Goal: Find specific page/section: Find specific page/section

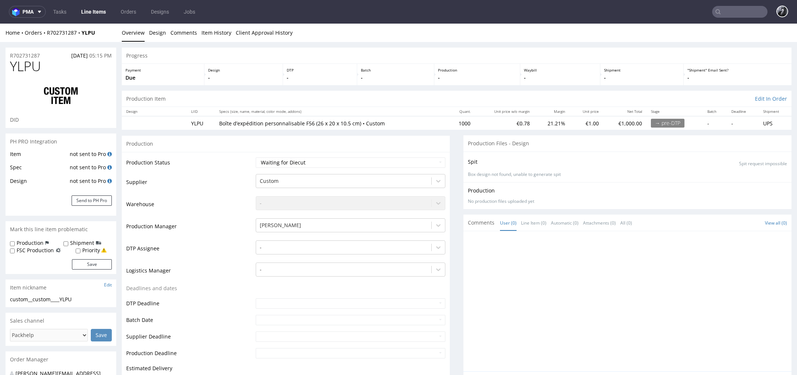
scroll to position [680, 0]
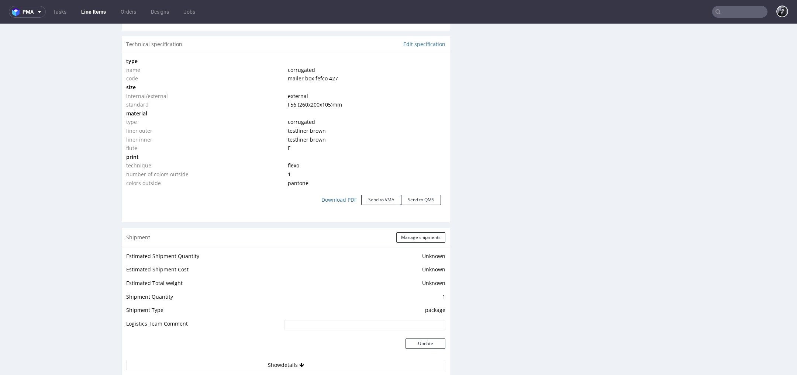
click at [90, 13] on link "Line Items" at bounding box center [94, 12] width 34 height 12
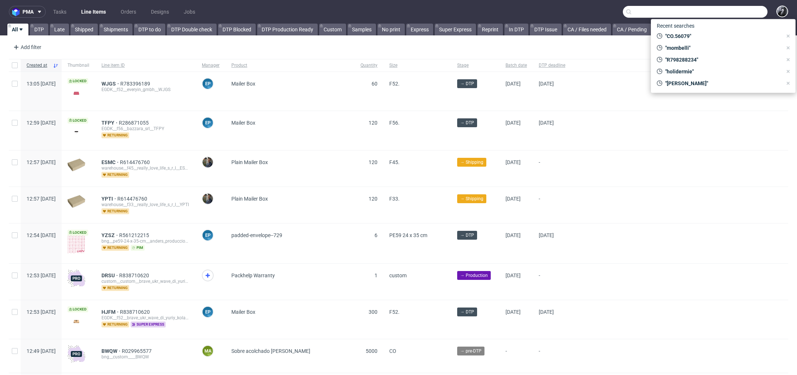
click at [739, 13] on input "text" at bounding box center [695, 12] width 145 height 12
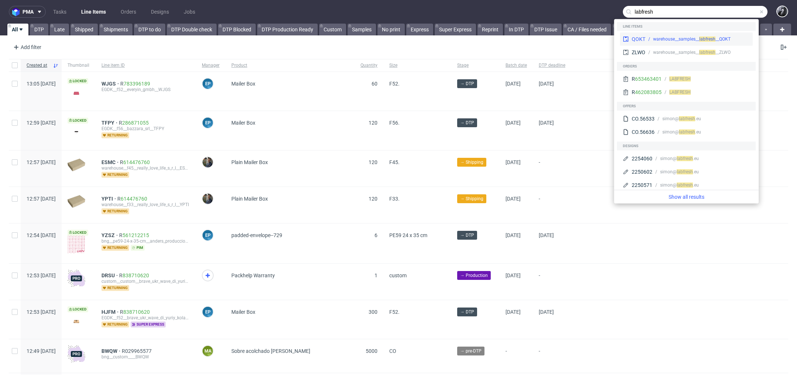
type input "labfresh"
click at [707, 41] on span "resh" at bounding box center [711, 39] width 8 height 5
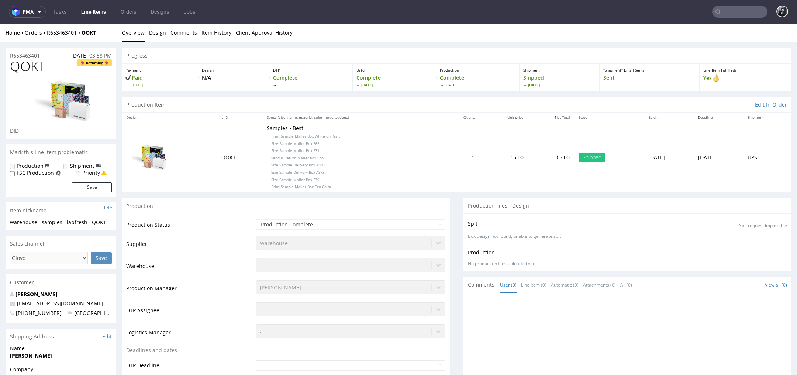
click at [717, 9] on input "text" at bounding box center [739, 12] width 55 height 12
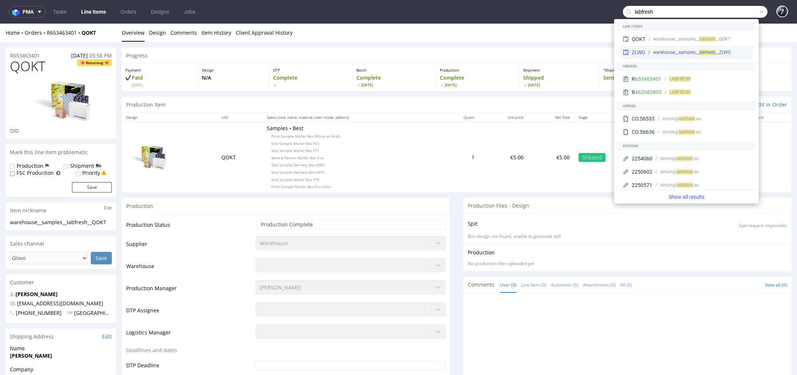
type input "labfresh"
click at [720, 50] on div "resh __ZLWO" at bounding box center [719, 52] width 24 height 7
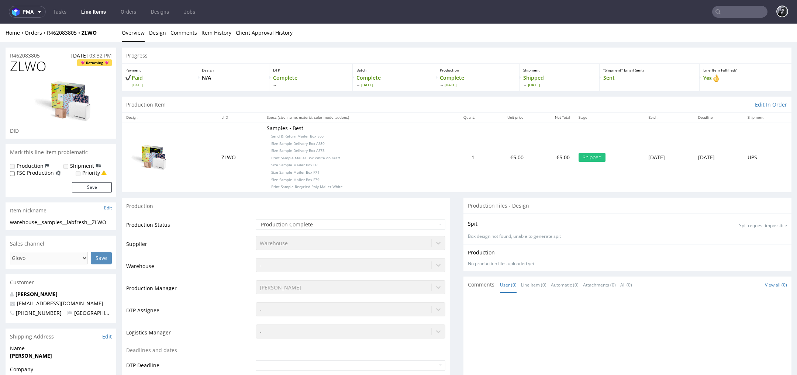
click at [731, 15] on input "text" at bounding box center [739, 12] width 55 height 12
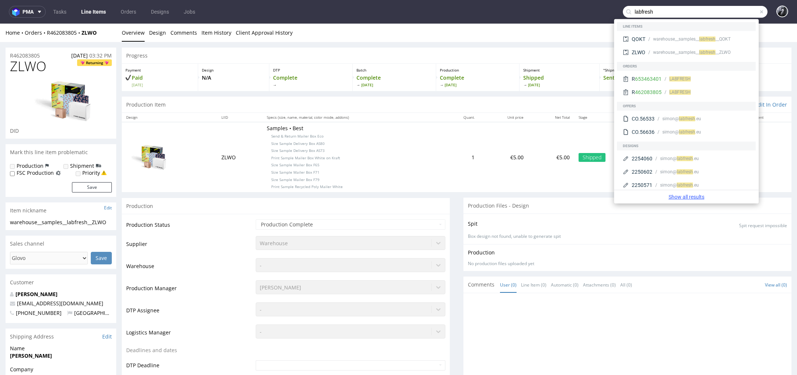
type input "labfresh"
click at [688, 199] on link "Show all results" at bounding box center [686, 196] width 139 height 7
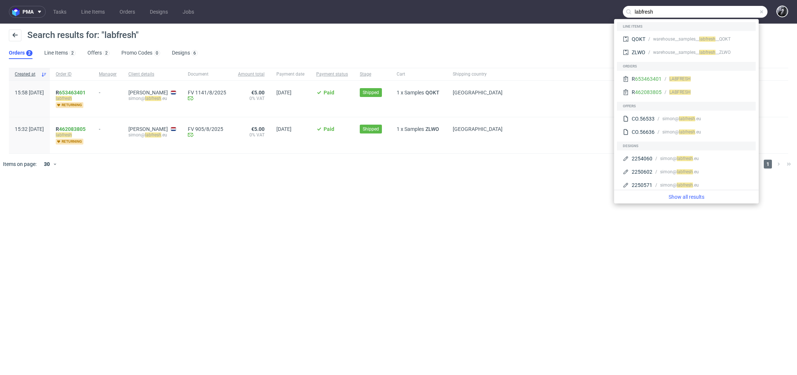
click at [390, 262] on div "pma Tasks Line Items Orders Designs Jobs labfresh Search results for: "labfresh…" at bounding box center [398, 187] width 797 height 375
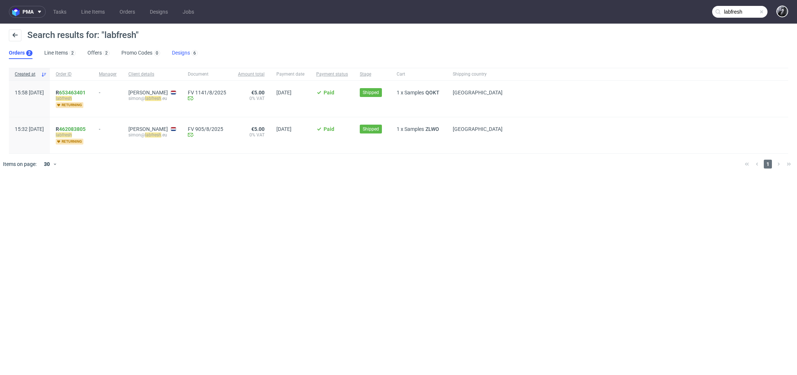
click at [181, 55] on link "Designs 6" at bounding box center [185, 53] width 26 height 12
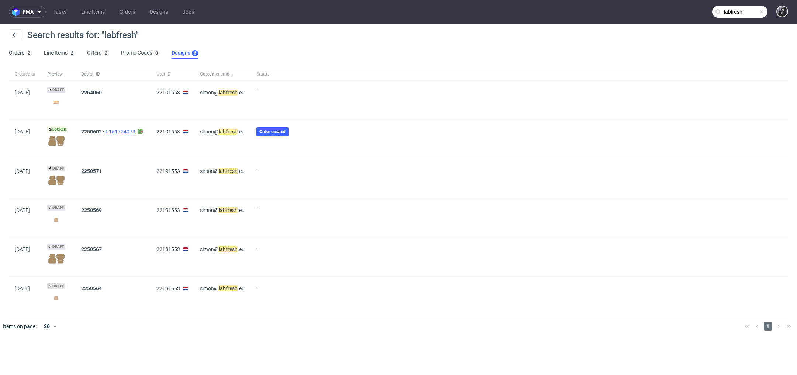
click at [125, 134] on link "R151724073" at bounding box center [121, 132] width 30 height 6
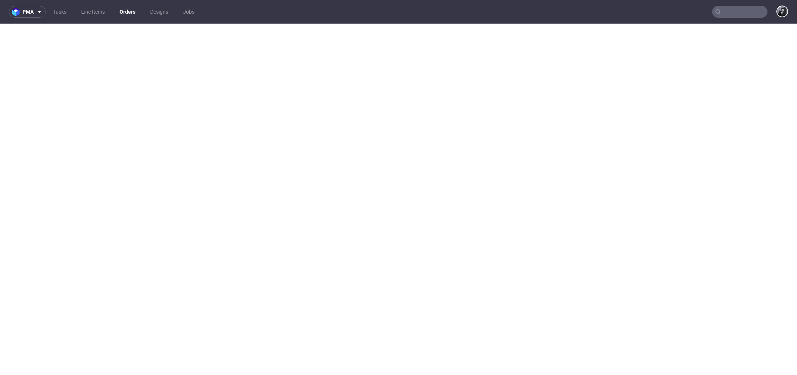
type input "labfresh"
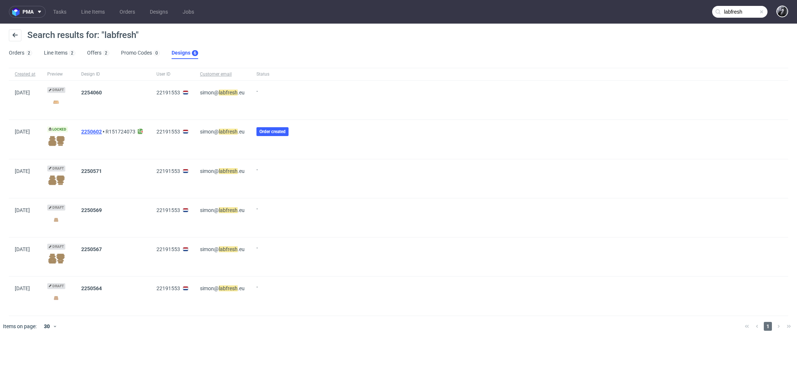
click at [100, 132] on link "2250602" at bounding box center [91, 132] width 21 height 6
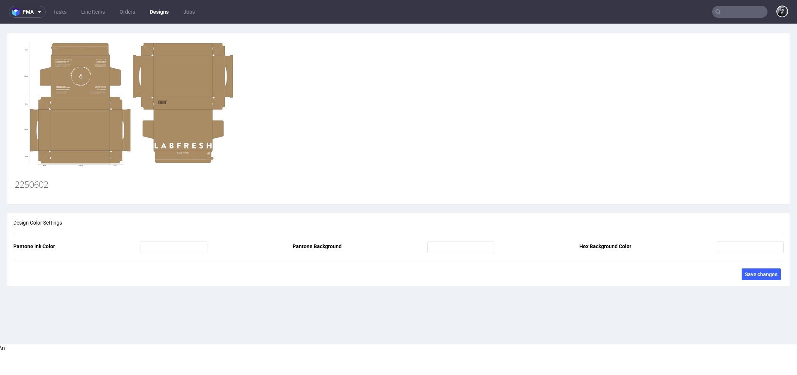
type input "labfresh"
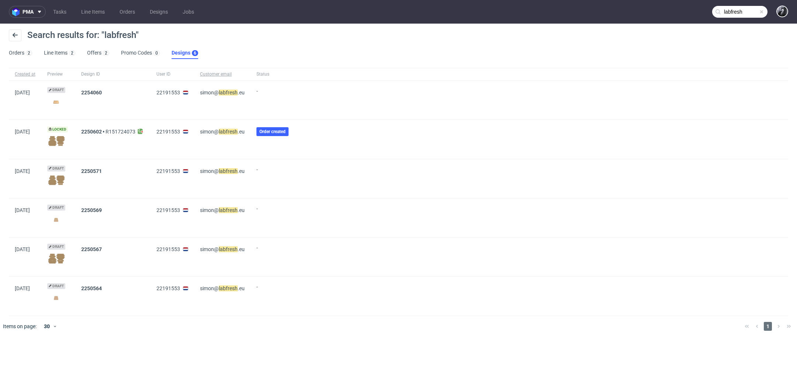
click at [60, 136] on img at bounding box center [56, 141] width 18 height 10
